Goal: Transaction & Acquisition: Purchase product/service

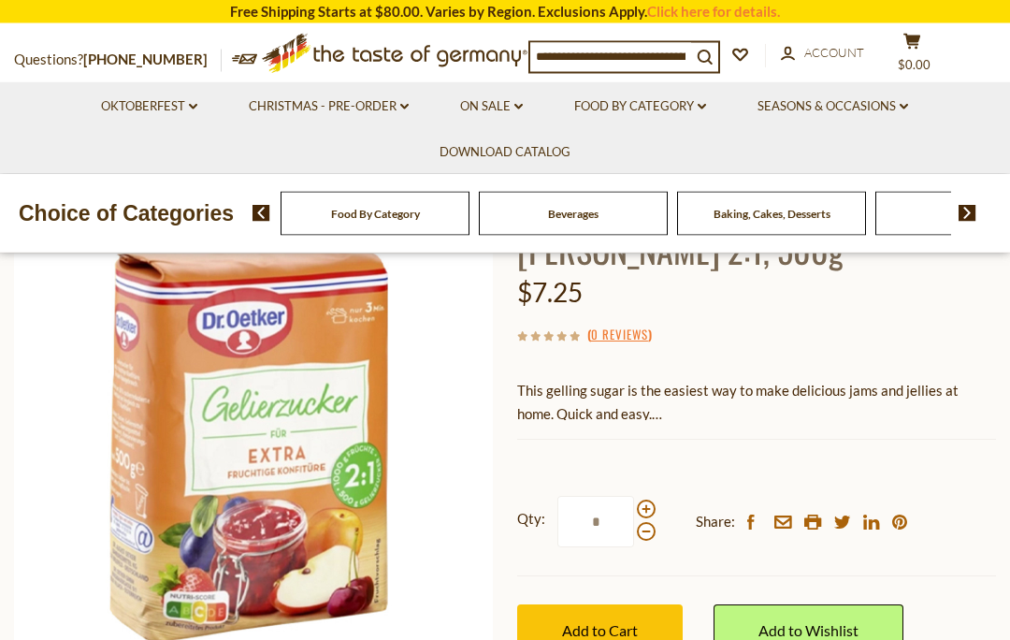
scroll to position [150, 0]
click at [608, 415] on span "This gelling sugar is the easiest way to make delicious jams and jellies at hom…" at bounding box center [737, 402] width 441 height 40
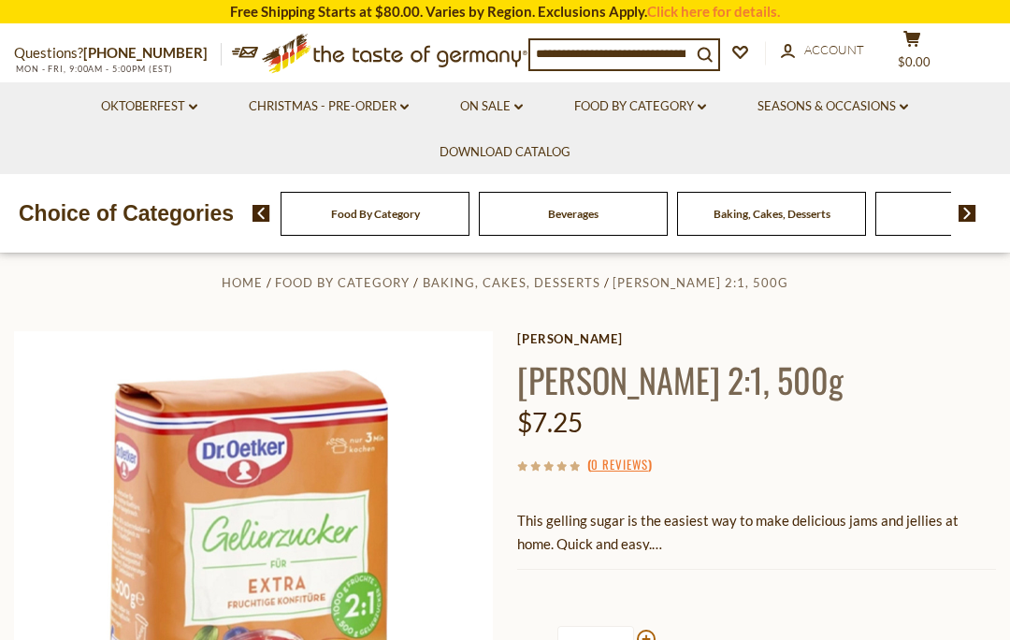
scroll to position [0, 0]
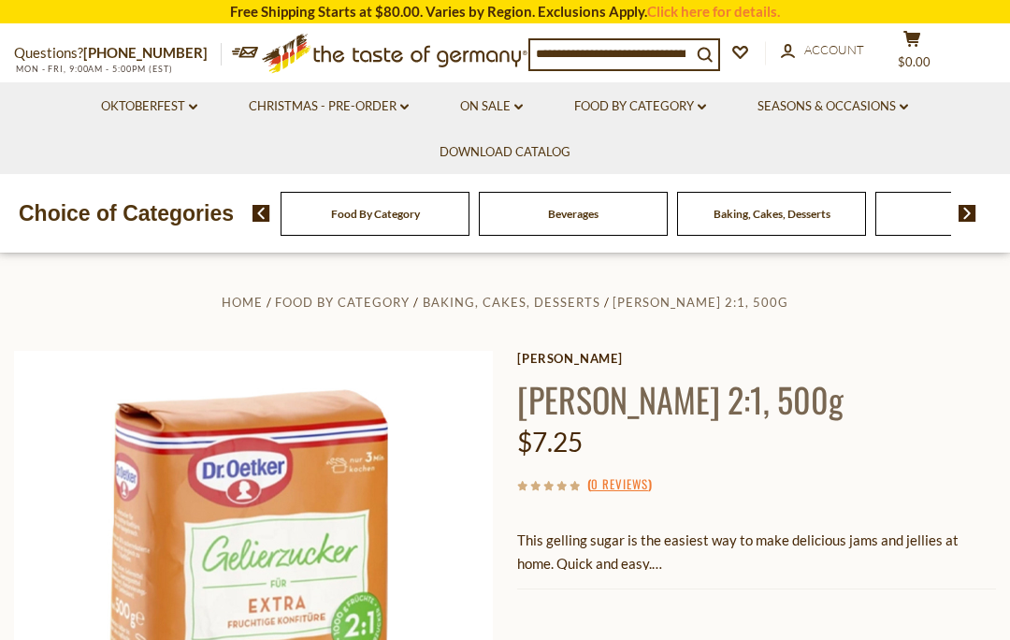
click at [509, 105] on link "On Sale dropdown_arrow" at bounding box center [491, 106] width 63 height 21
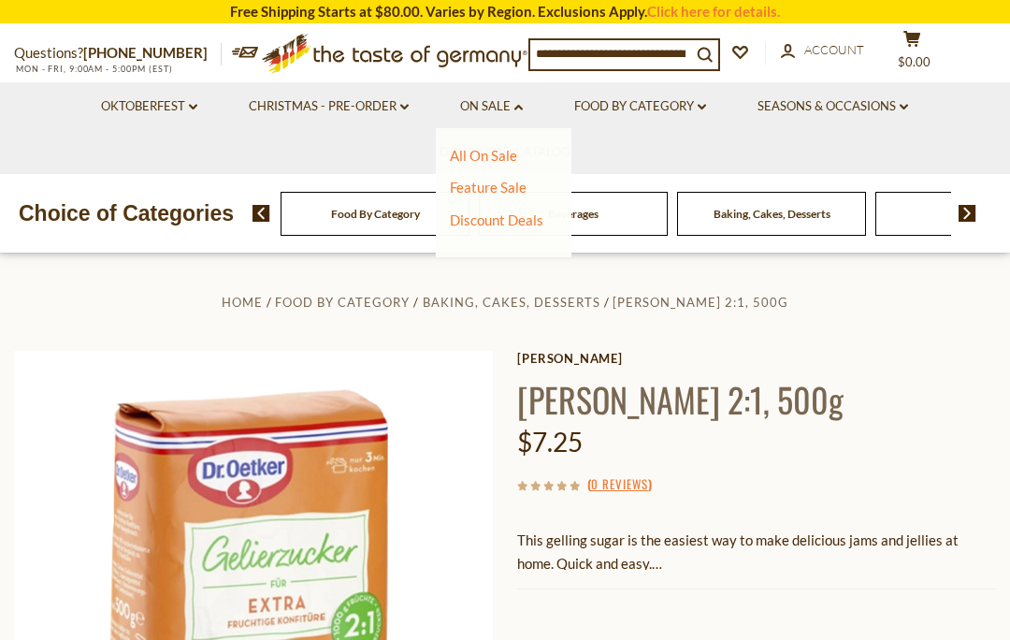
click at [491, 156] on link "All On Sale" at bounding box center [483, 155] width 67 height 17
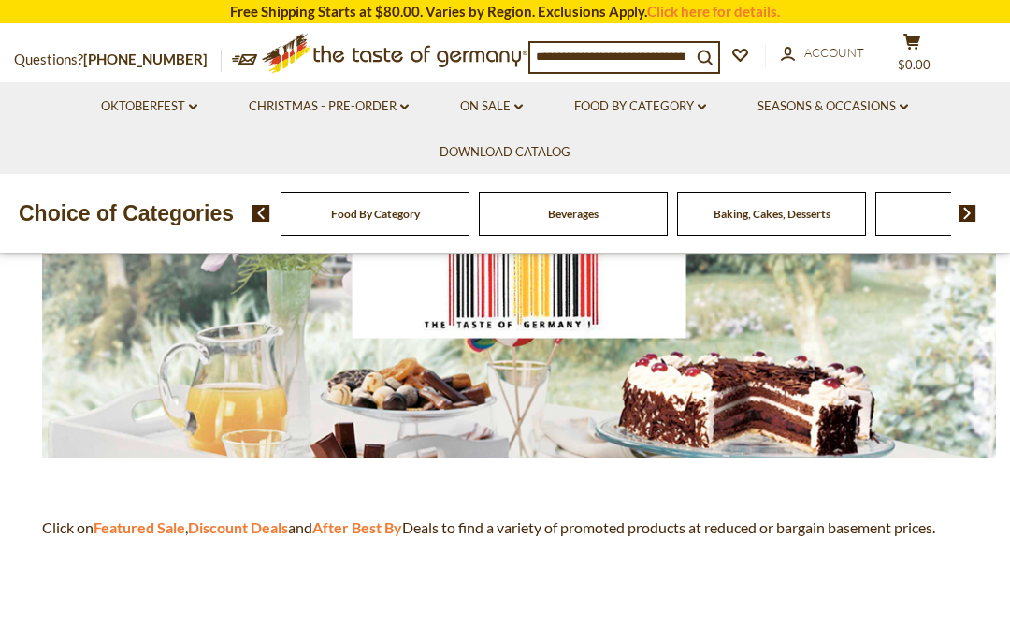
scroll to position [250, 0]
click at [469, 232] on div "Candy" at bounding box center [375, 214] width 189 height 44
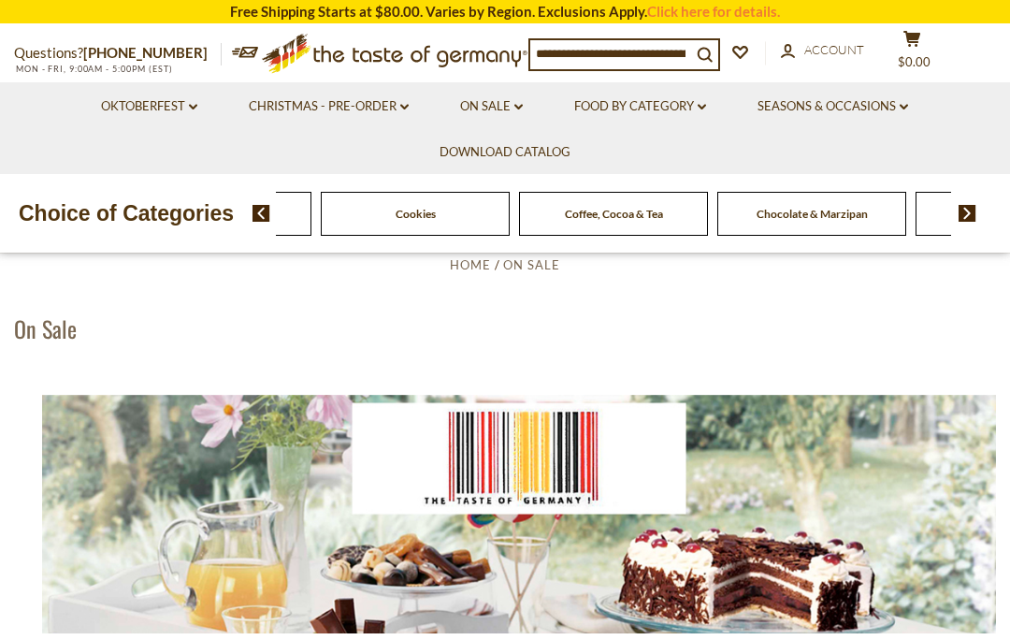
scroll to position [52, 0]
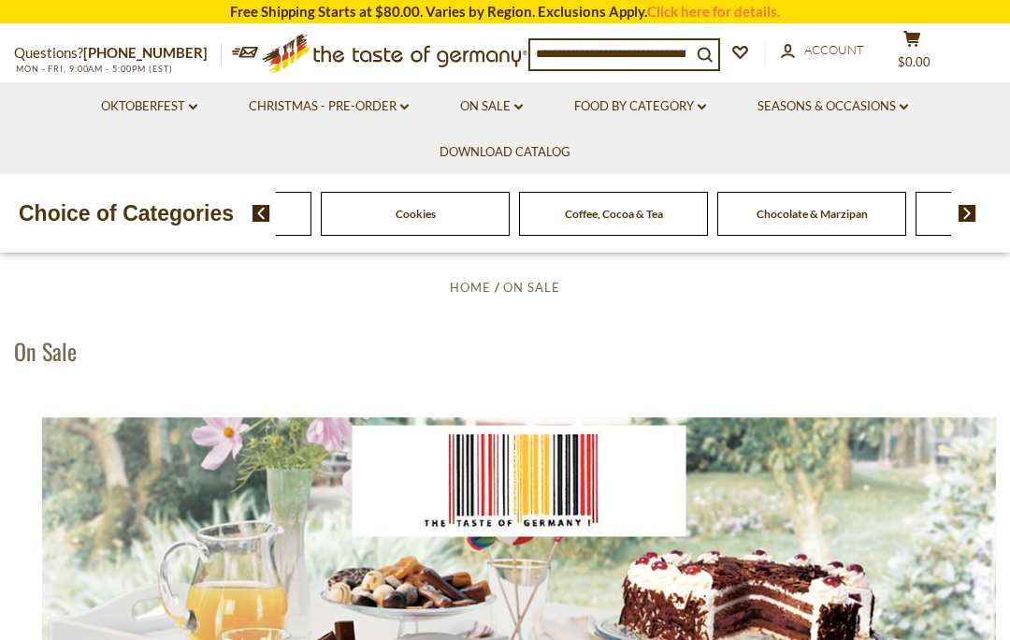
click at [565, 213] on span "Coffee, Cocoa & Tea" at bounding box center [614, 214] width 98 height 14
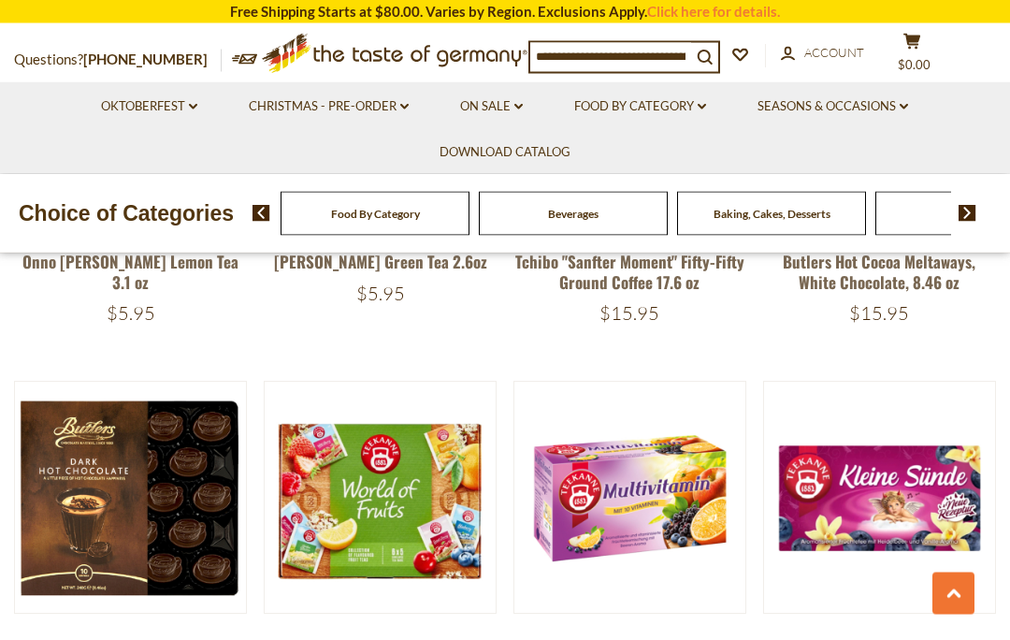
scroll to position [2045, 0]
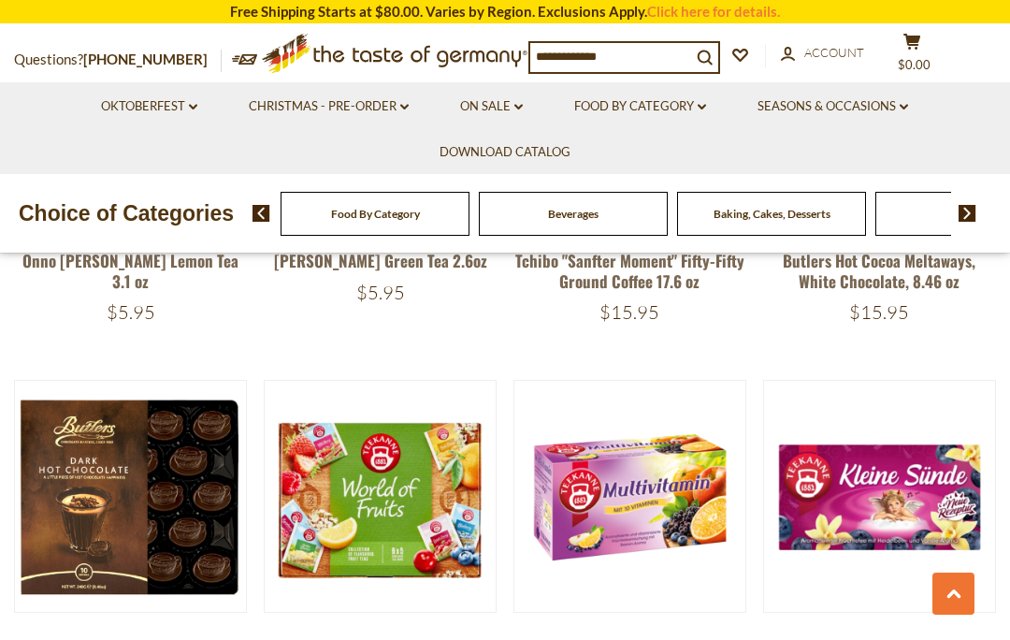
click at [917, 381] on img at bounding box center [879, 496] width 231 height 231
